Goal: Task Accomplishment & Management: Use online tool/utility

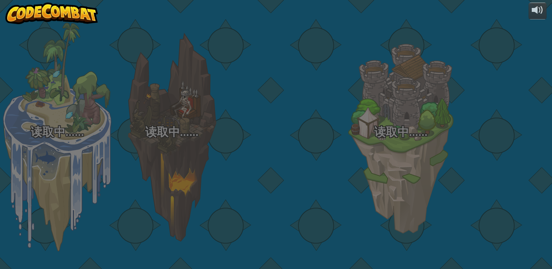
select select "zh-HANS"
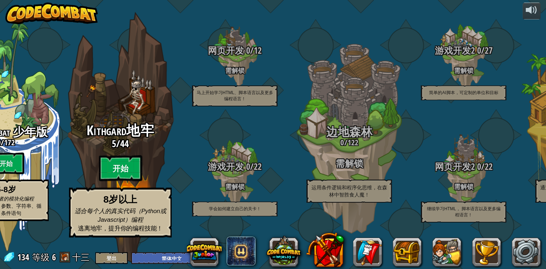
click at [109, 165] on btn "开始" at bounding box center [120, 169] width 43 height 26
select select "zh-HANS"
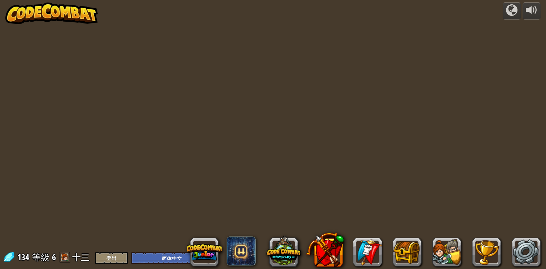
select select "zh-HANS"
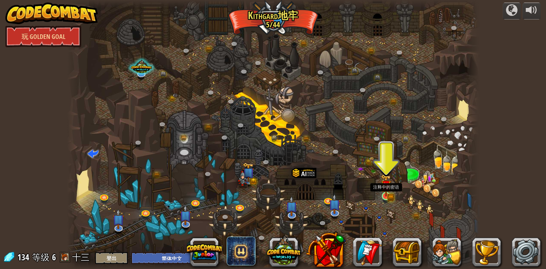
click at [386, 196] on img at bounding box center [386, 185] width 10 height 23
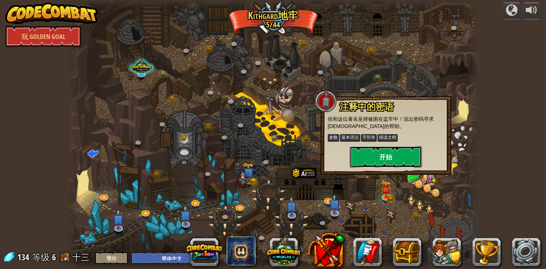
click at [399, 161] on button "开始" at bounding box center [386, 157] width 72 height 22
